Goal: Find specific page/section: Find specific page/section

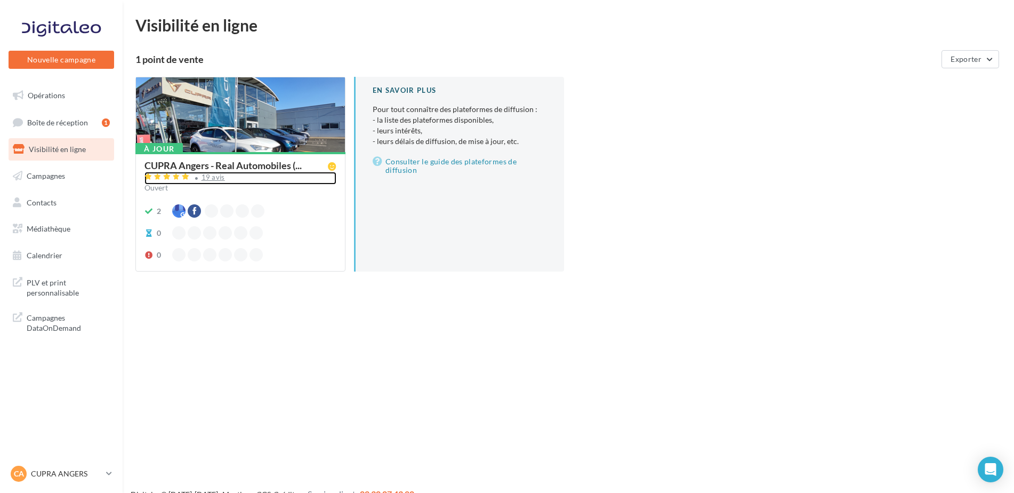
click at [217, 179] on div "19 avis" at bounding box center [213, 177] width 23 height 7
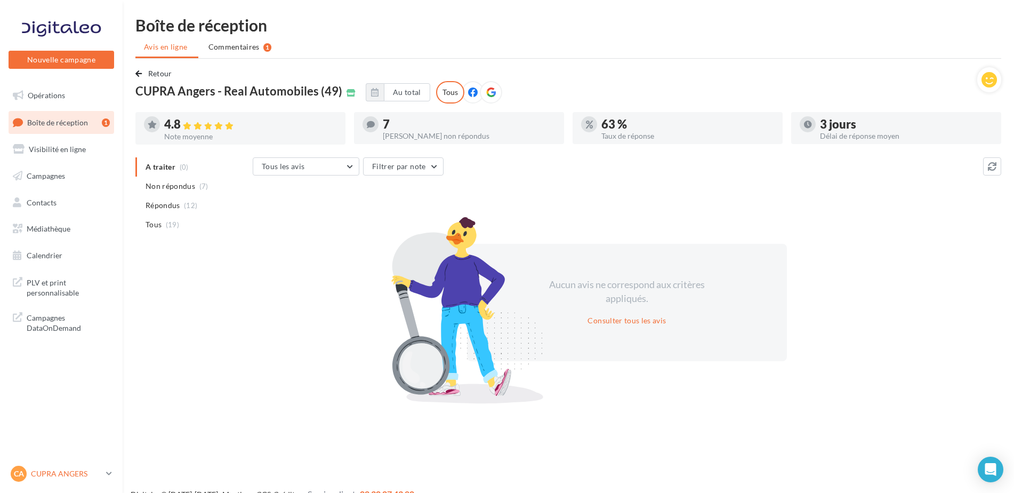
click at [93, 483] on link "CA CUPRA ANGERS cupra_angers" at bounding box center [62, 473] width 106 height 20
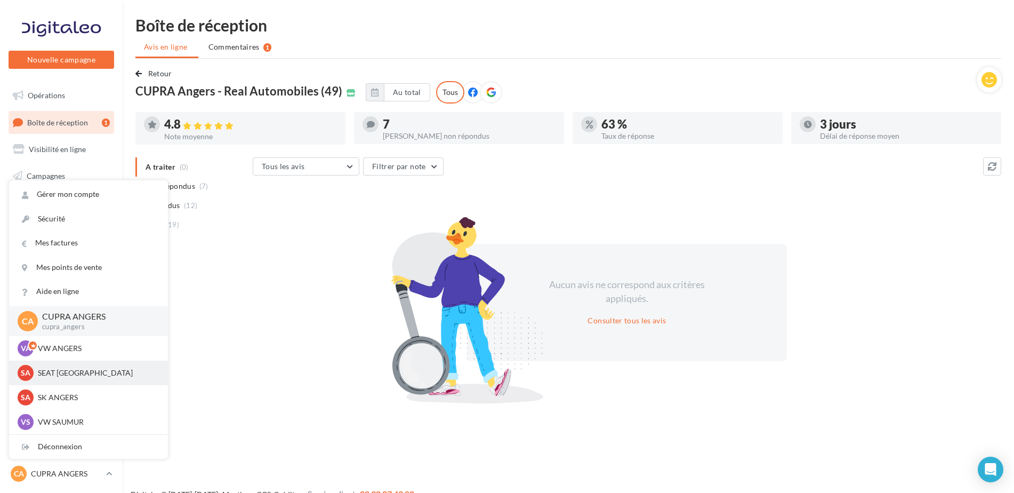
click at [80, 377] on p "SEAT ANGERS" at bounding box center [96, 372] width 117 height 11
